Goal: Information Seeking & Learning: Learn about a topic

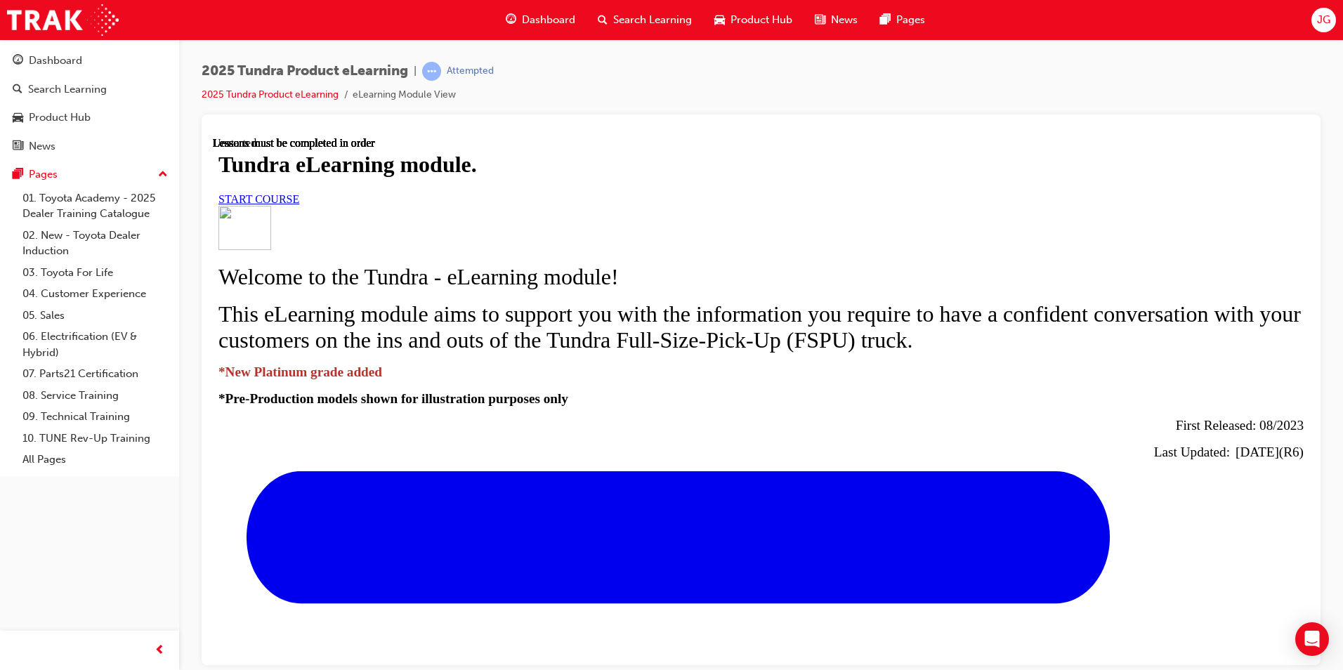
click at [299, 204] on span "START COURSE" at bounding box center [258, 198] width 81 height 12
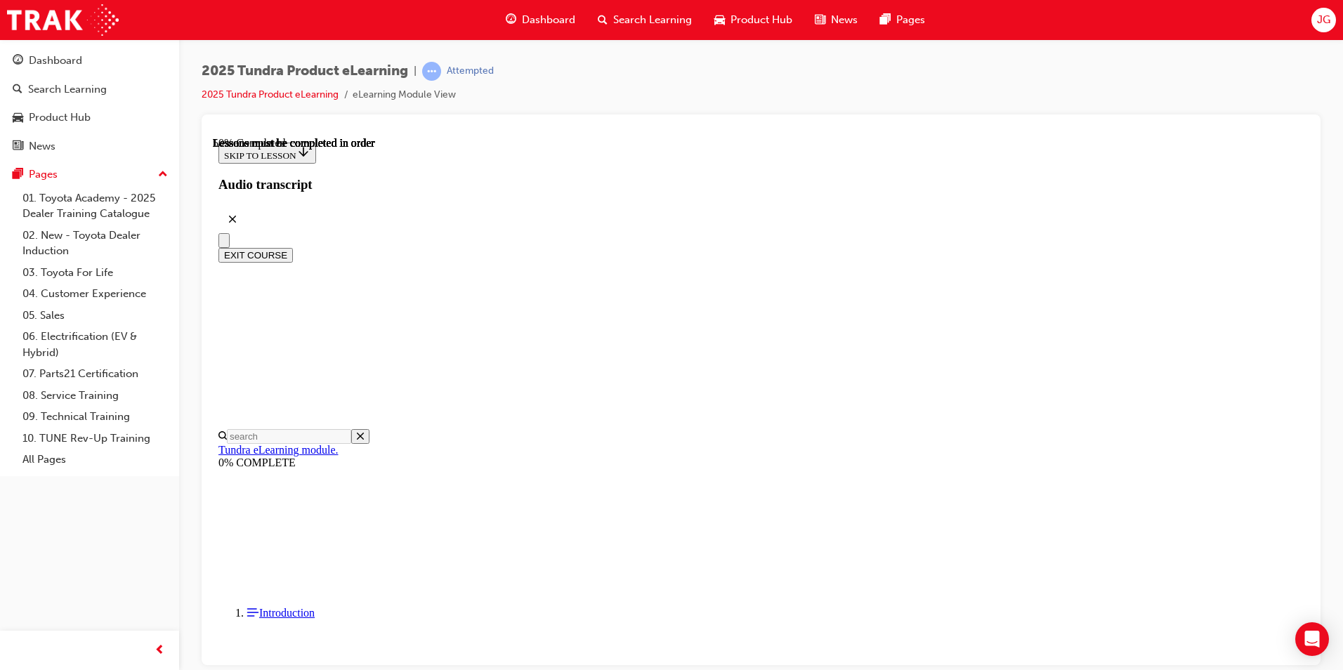
scroll to position [672, 0]
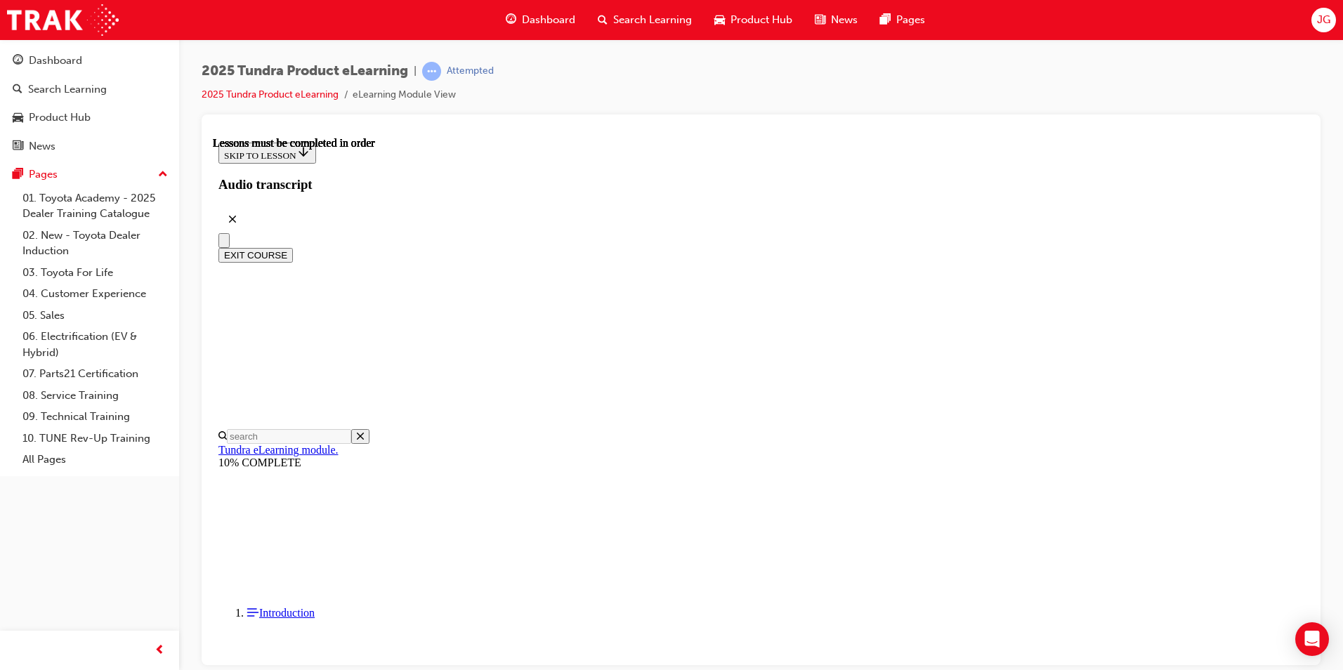
scroll to position [574, 0]
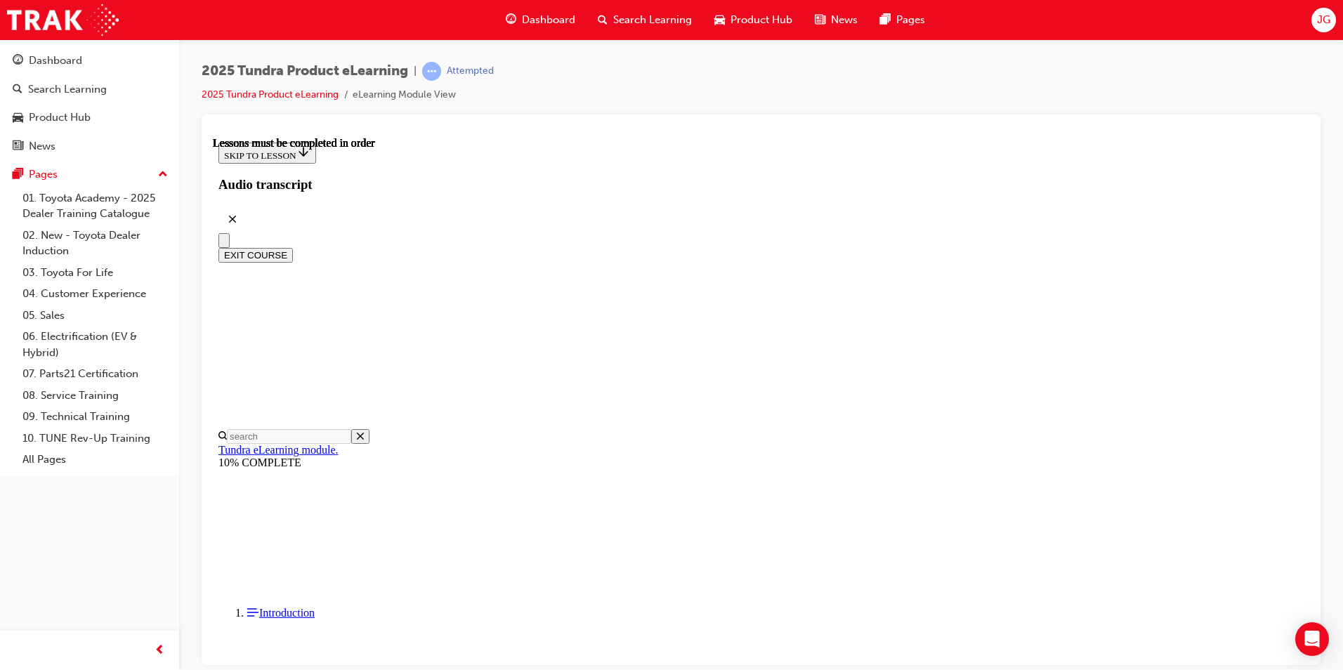
drag, startPoint x: 848, startPoint y: 509, endPoint x: 851, endPoint y: 526, distance: 17.1
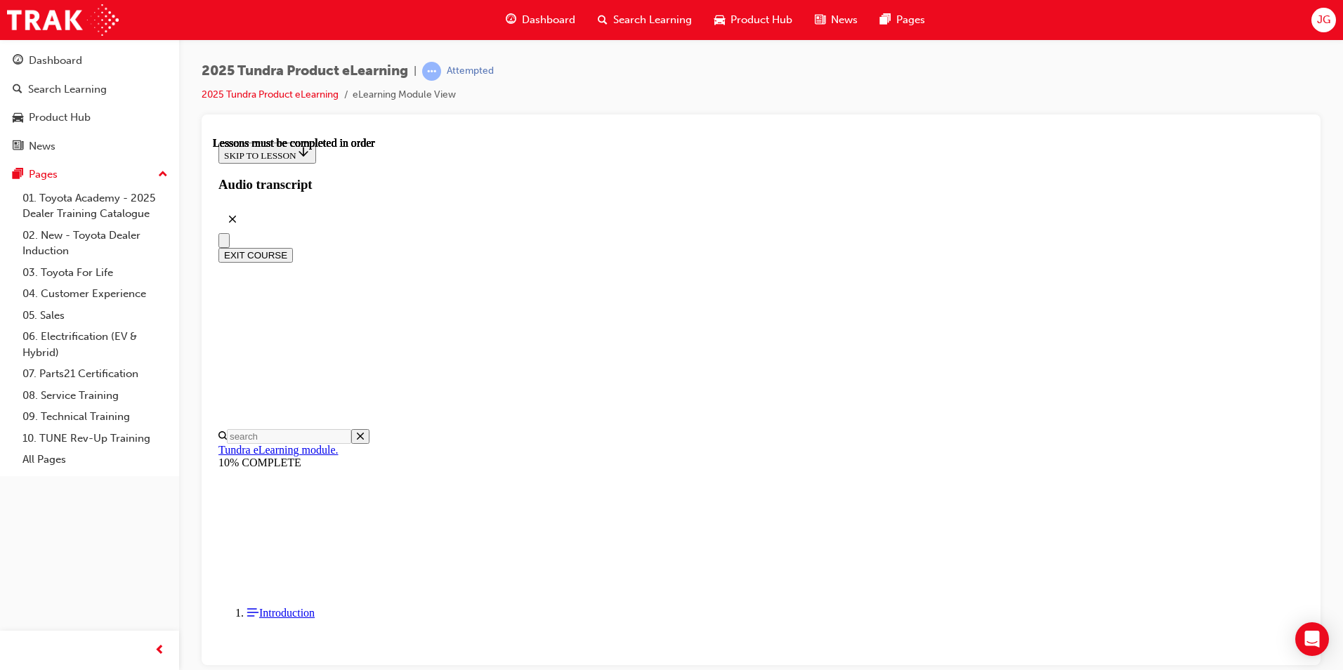
drag, startPoint x: 851, startPoint y: 526, endPoint x: 791, endPoint y: 513, distance: 61.2
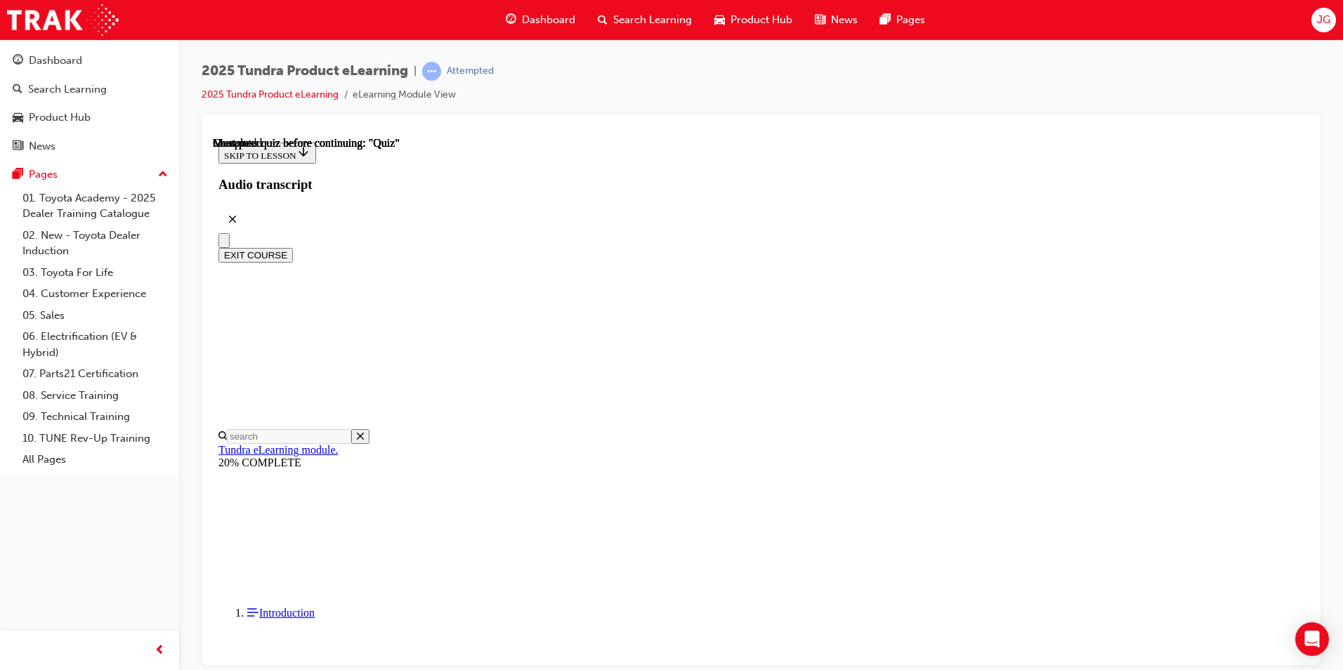
radio input "true"
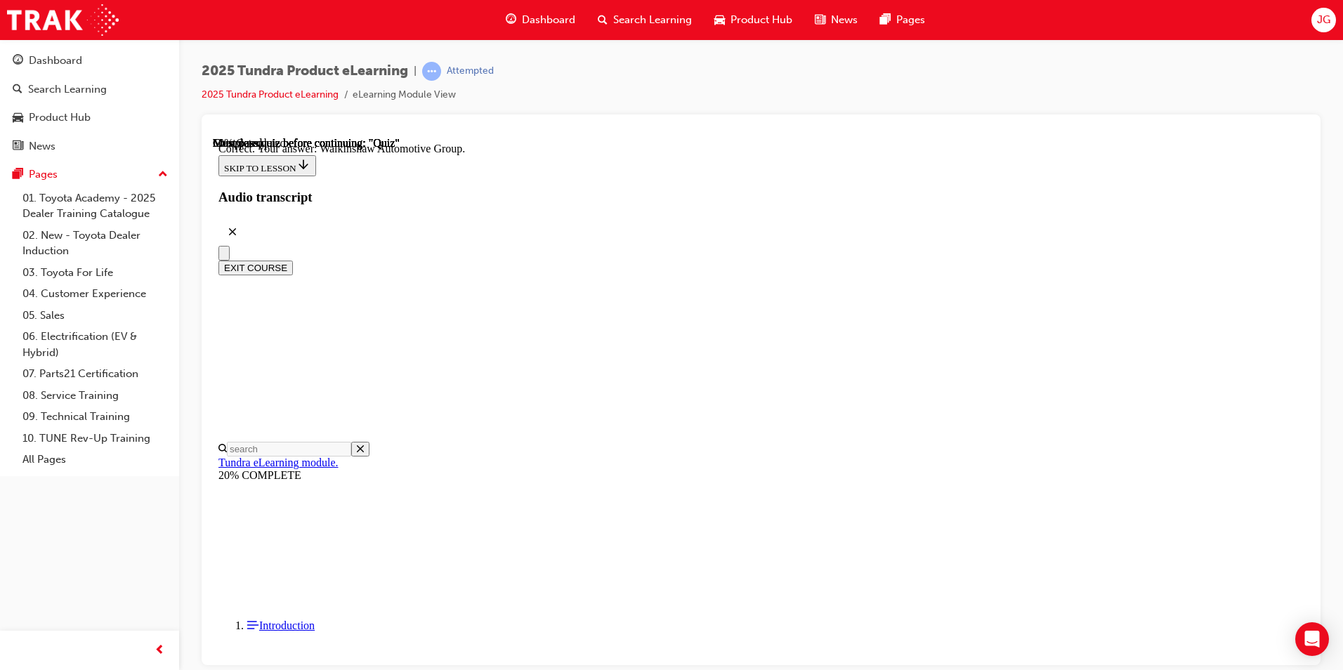
scroll to position [273, 0]
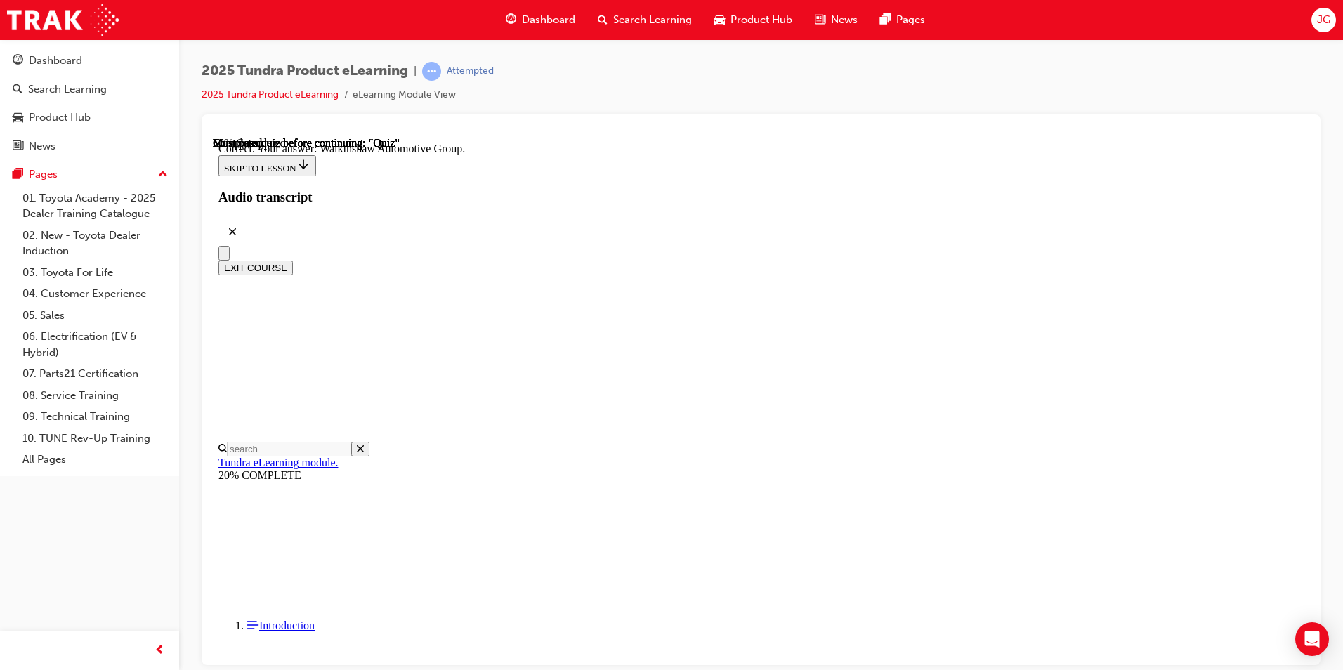
radio input "true"
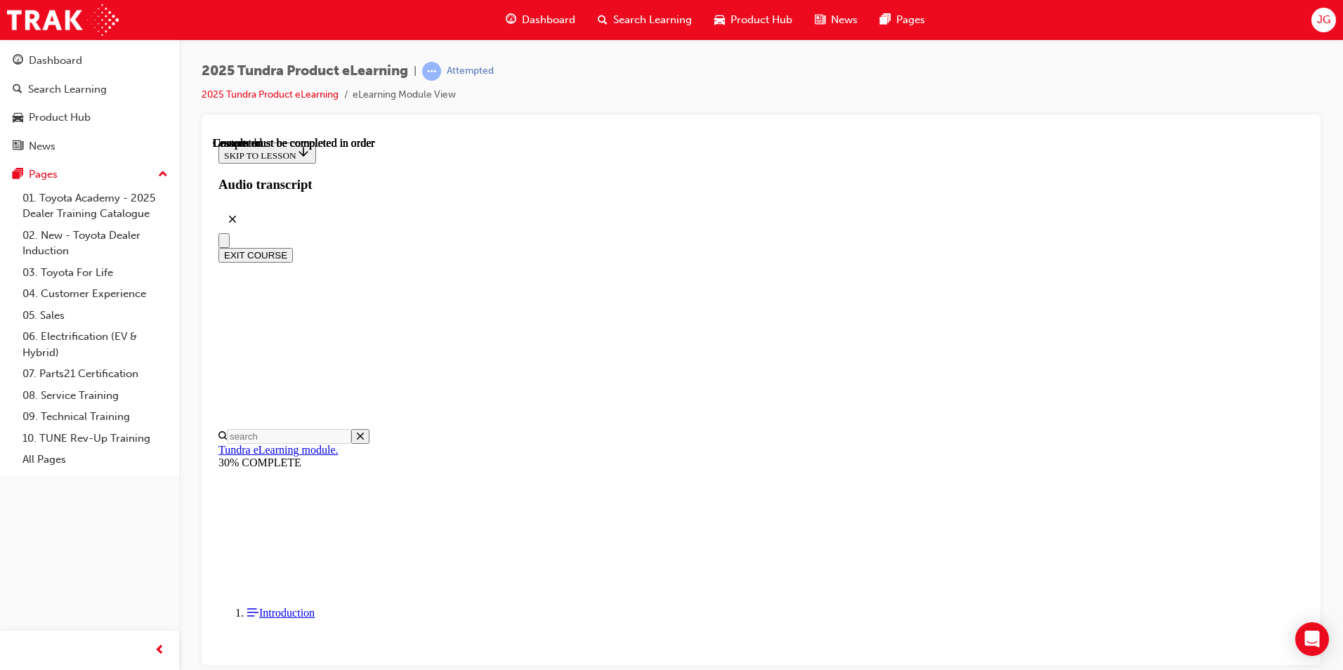
scroll to position [235, 0]
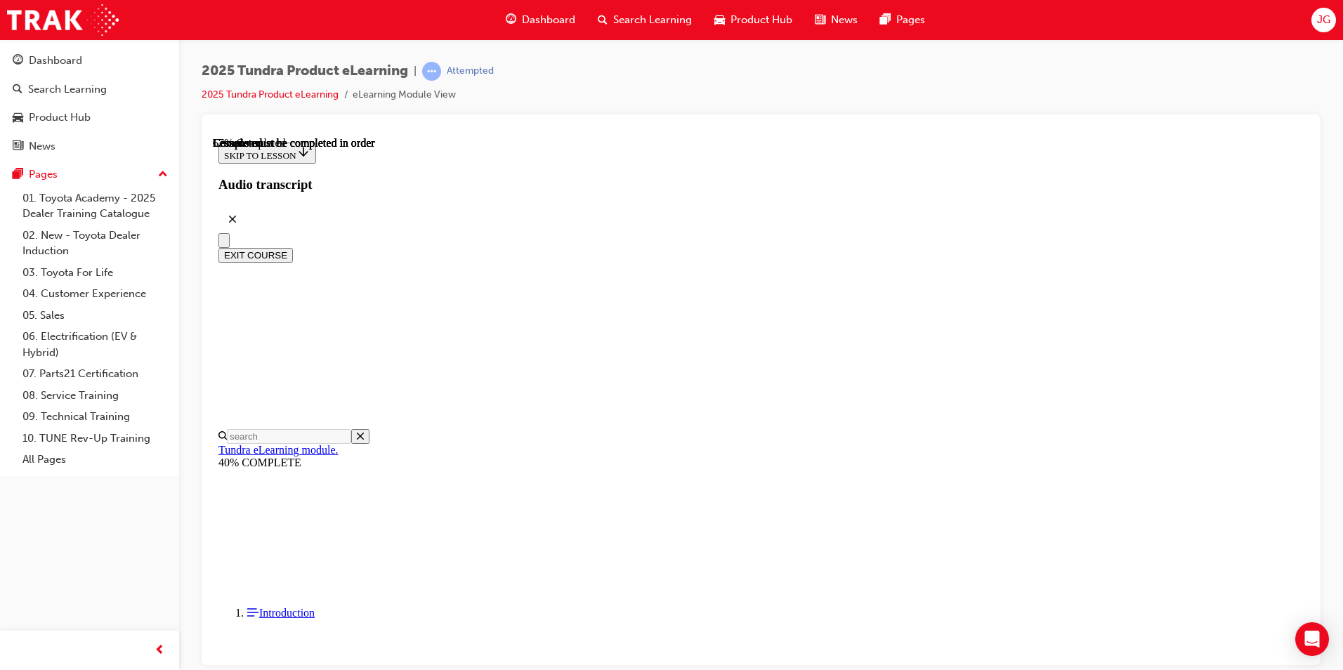
scroll to position [248, 0]
